Goal: Task Accomplishment & Management: Manage account settings

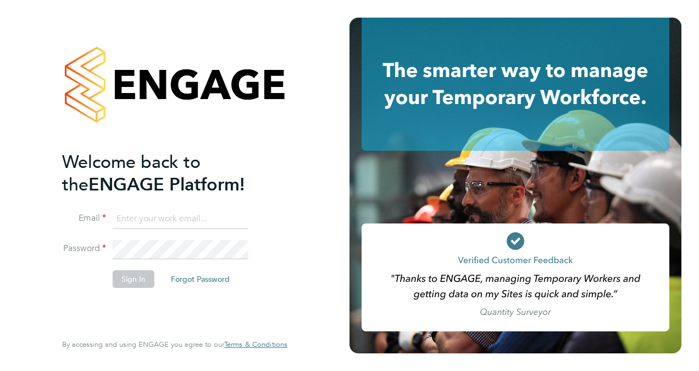
type input "[PERSON_NAME][EMAIL_ADDRESS][PERSON_NAME][DOMAIN_NAME]"
click at [135, 280] on button "Sign In" at bounding box center [134, 279] width 42 height 18
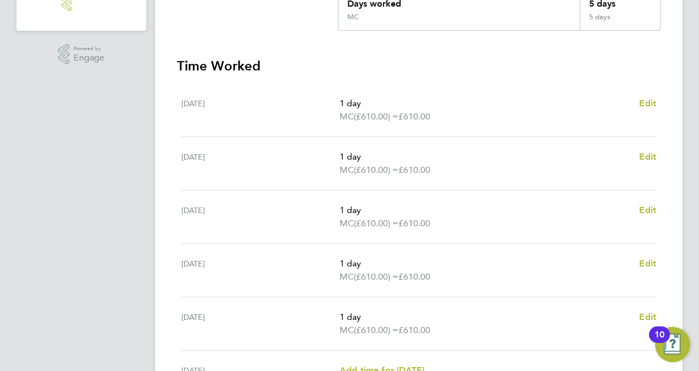
scroll to position [422, 0]
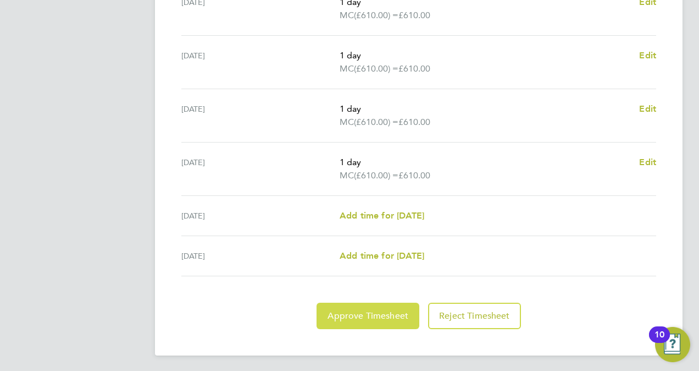
click at [352, 316] on span "Approve Timesheet" at bounding box center [368, 315] width 81 height 11
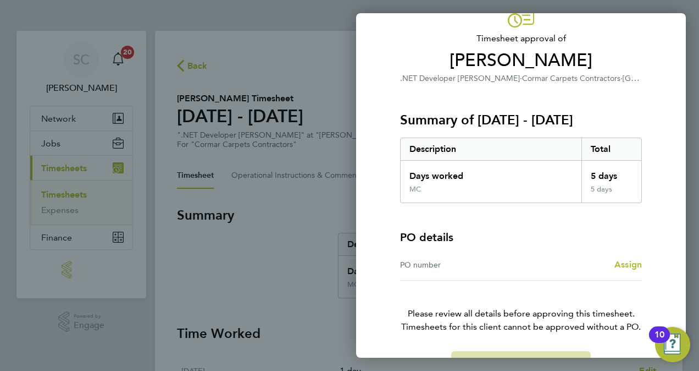
scroll to position [92, 0]
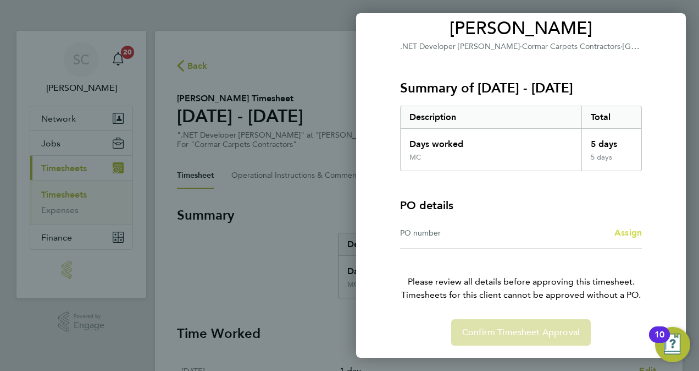
click at [624, 230] on span "Assign" at bounding box center [628, 232] width 27 height 10
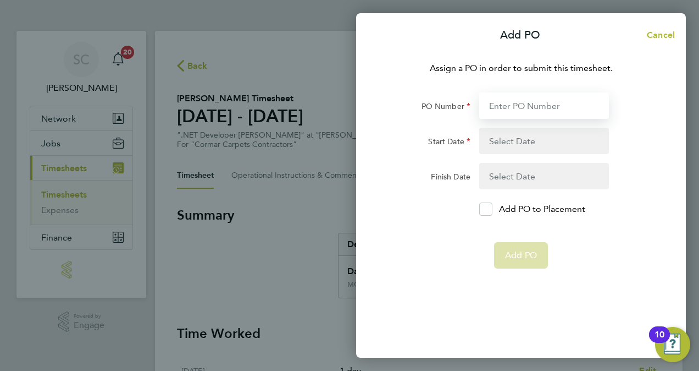
click at [535, 105] on input "PO Number" at bounding box center [545, 105] width 130 height 26
type input "ERP2024001"
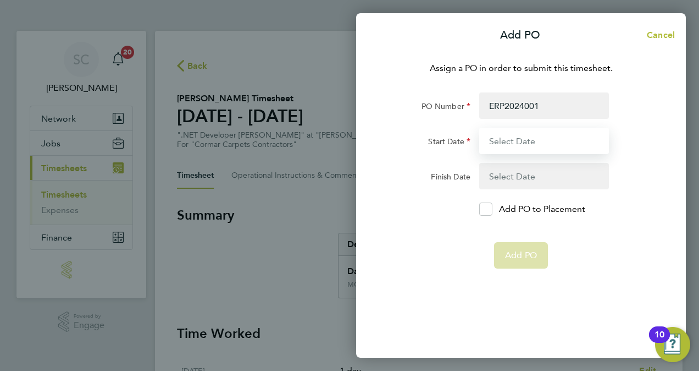
type input "01 Jul 25"
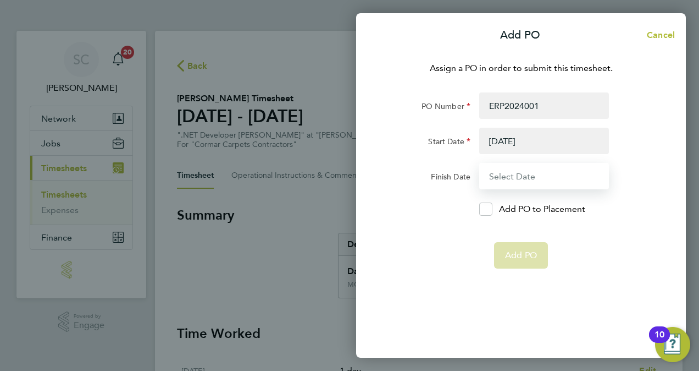
type input "16 Dec 25"
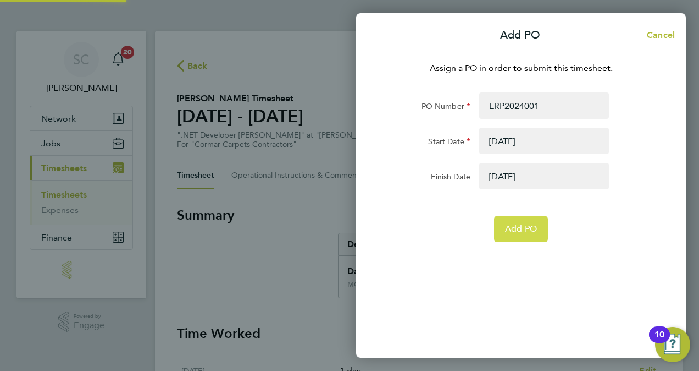
click at [520, 227] on span "Add PO" at bounding box center [521, 228] width 32 height 11
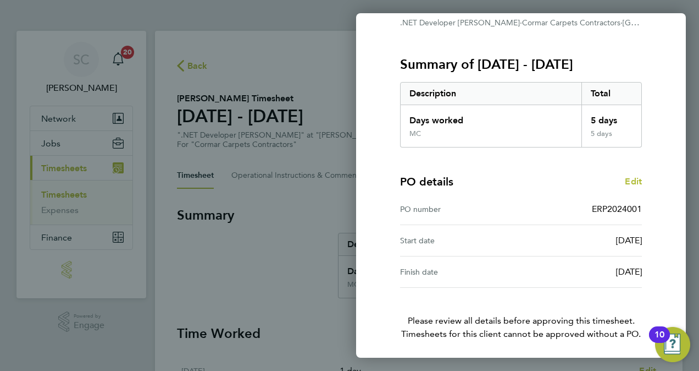
scroll to position [155, 0]
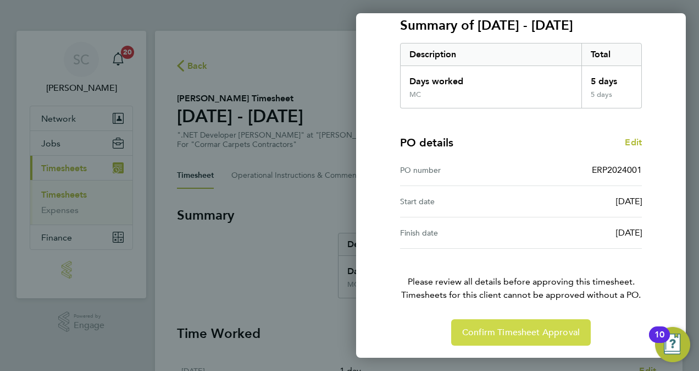
click at [518, 333] on span "Confirm Timesheet Approval" at bounding box center [521, 332] width 118 height 11
